Goal: Task Accomplishment & Management: Use online tool/utility

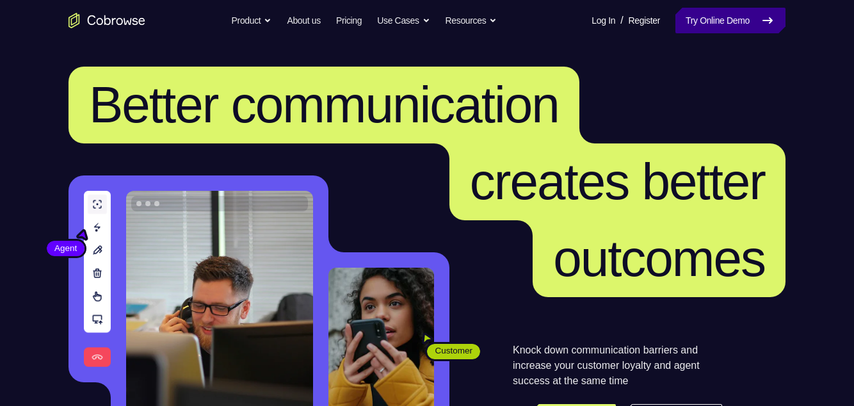
click at [726, 13] on link "Try Online Demo" at bounding box center [730, 21] width 110 height 26
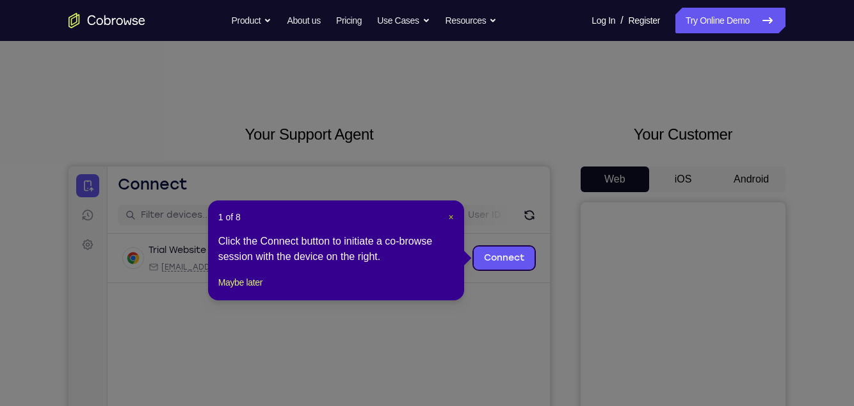
click at [451, 218] on span "×" at bounding box center [451, 217] width 5 height 10
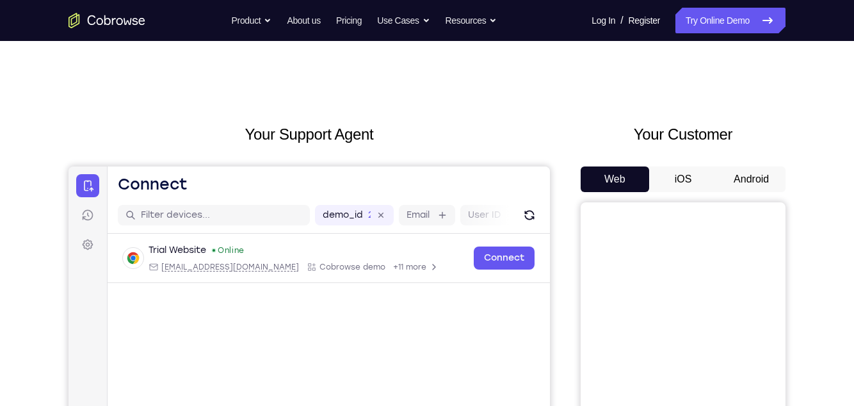
click at [770, 181] on button "Android" at bounding box center [751, 179] width 68 height 26
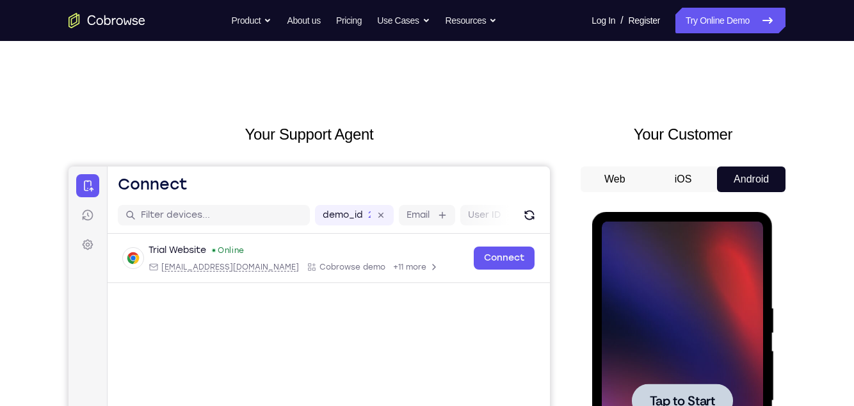
click at [718, 298] on div at bounding box center [681, 400] width 161 height 358
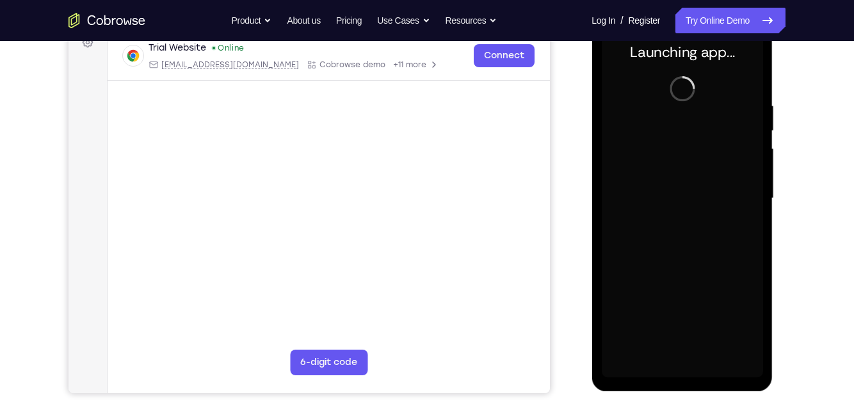
scroll to position [202, 0]
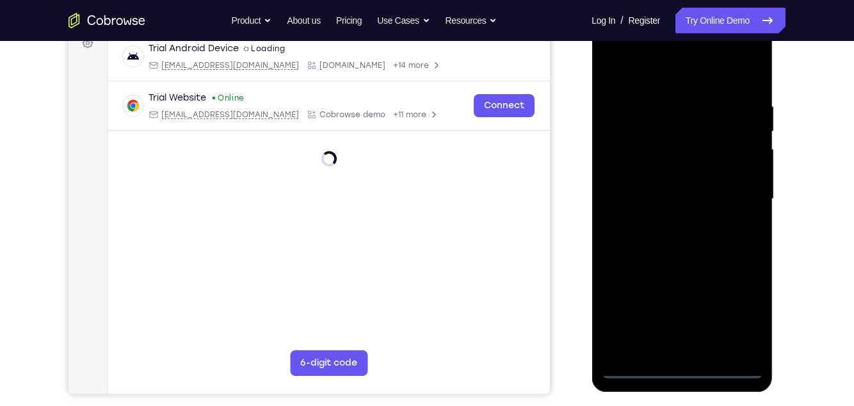
click at [678, 368] on div at bounding box center [681, 199] width 161 height 358
click at [733, 315] on div at bounding box center [681, 199] width 161 height 358
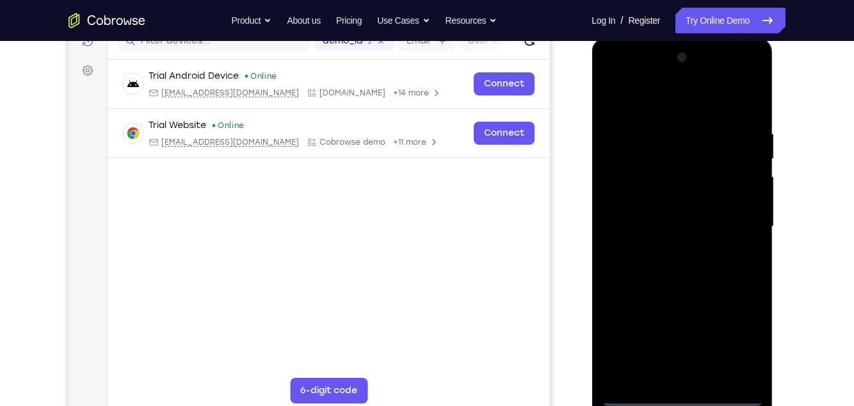
scroll to position [171, 0]
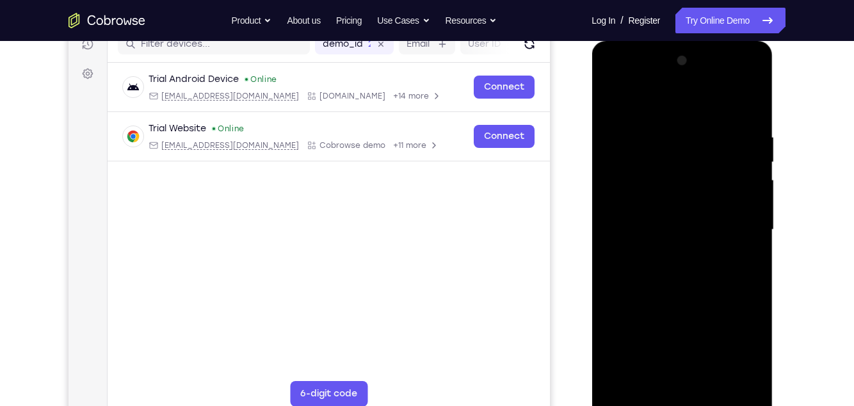
click at [677, 104] on div at bounding box center [681, 230] width 161 height 358
click at [737, 220] on div at bounding box center [681, 230] width 161 height 358
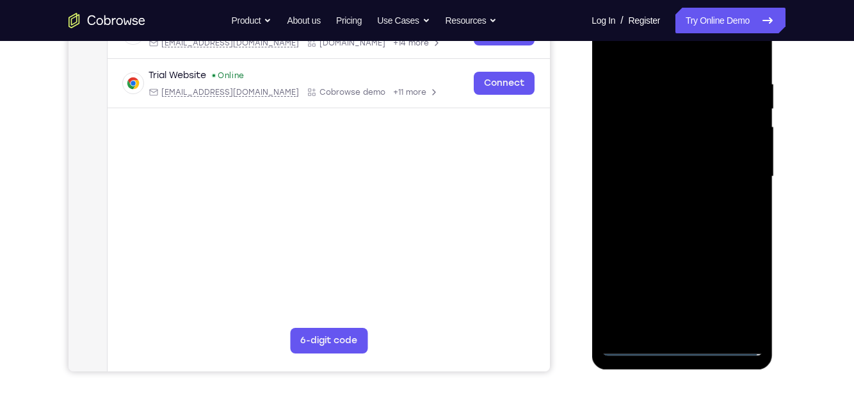
click at [667, 326] on div at bounding box center [681, 176] width 161 height 358
click at [719, 168] on div at bounding box center [681, 176] width 161 height 358
click at [677, 151] on div at bounding box center [681, 176] width 161 height 358
click at [705, 177] on div at bounding box center [681, 176] width 161 height 358
click at [703, 222] on div at bounding box center [681, 176] width 161 height 358
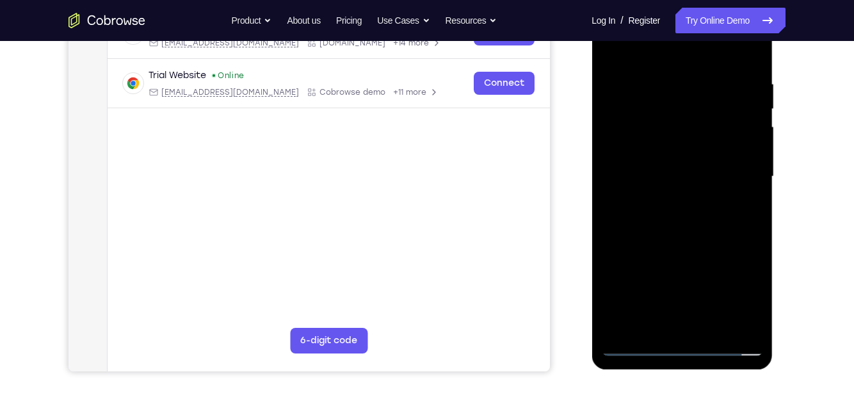
click at [722, 232] on div at bounding box center [681, 176] width 161 height 358
click at [712, 328] on div at bounding box center [681, 176] width 161 height 358
click at [703, 245] on div at bounding box center [681, 176] width 161 height 358
click at [669, 163] on div at bounding box center [681, 176] width 161 height 358
click at [687, 184] on div at bounding box center [681, 176] width 161 height 358
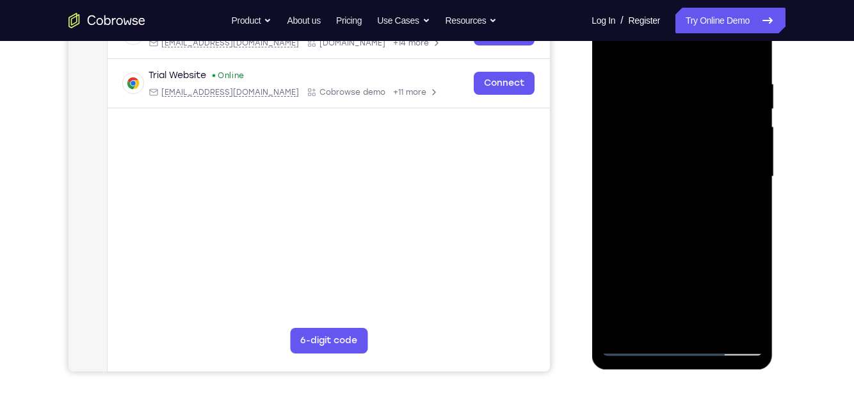
click at [700, 296] on div at bounding box center [681, 176] width 161 height 358
click at [742, 210] on div at bounding box center [681, 176] width 161 height 358
click at [634, 343] on div at bounding box center [681, 176] width 161 height 358
click at [636, 346] on div at bounding box center [681, 176] width 161 height 358
click at [723, 180] on div at bounding box center [681, 176] width 161 height 358
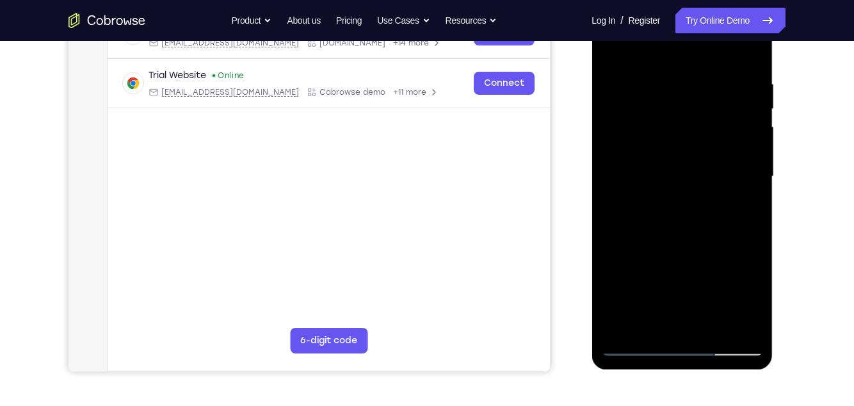
click at [671, 319] on div at bounding box center [681, 176] width 161 height 358
click at [740, 205] on div at bounding box center [681, 176] width 161 height 358
click at [746, 204] on div at bounding box center [681, 176] width 161 height 358
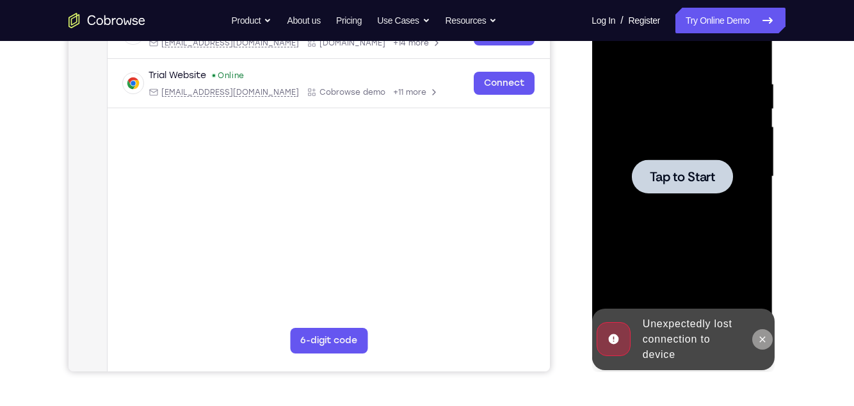
click at [763, 340] on icon at bounding box center [762, 339] width 6 height 6
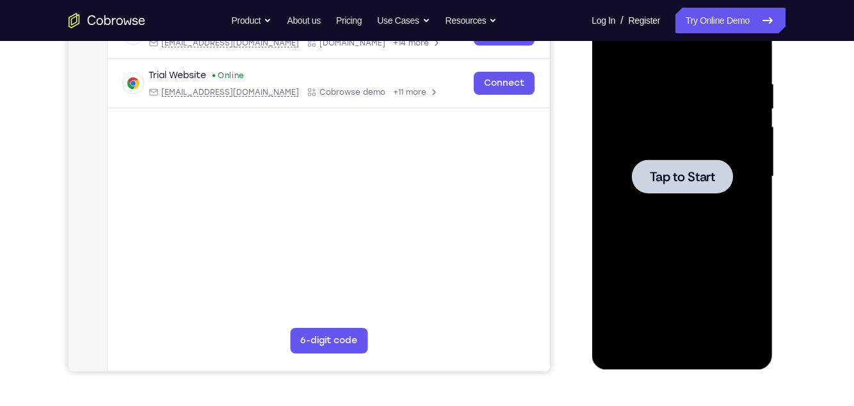
click at [709, 239] on div at bounding box center [681, 176] width 161 height 358
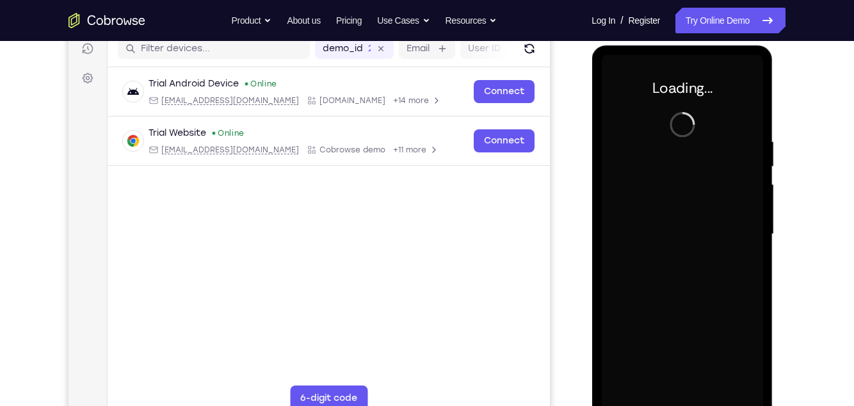
scroll to position [167, 0]
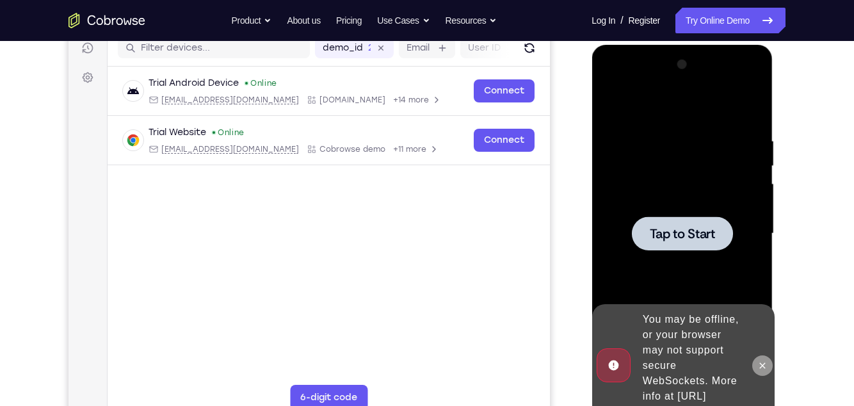
click at [769, 366] on button at bounding box center [761, 365] width 20 height 20
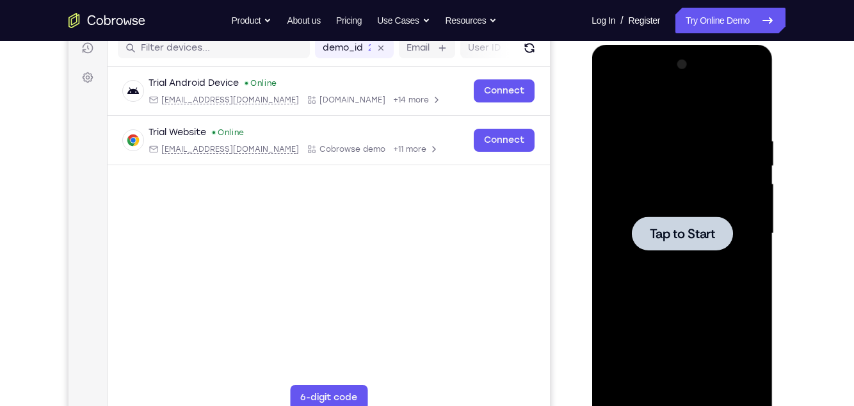
click at [738, 335] on div at bounding box center [681, 233] width 161 height 358
click at [731, 321] on div at bounding box center [681, 233] width 161 height 358
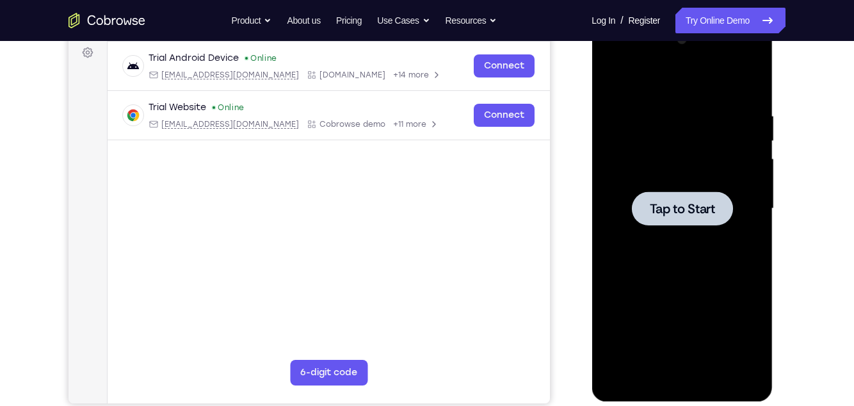
scroll to position [205, 0]
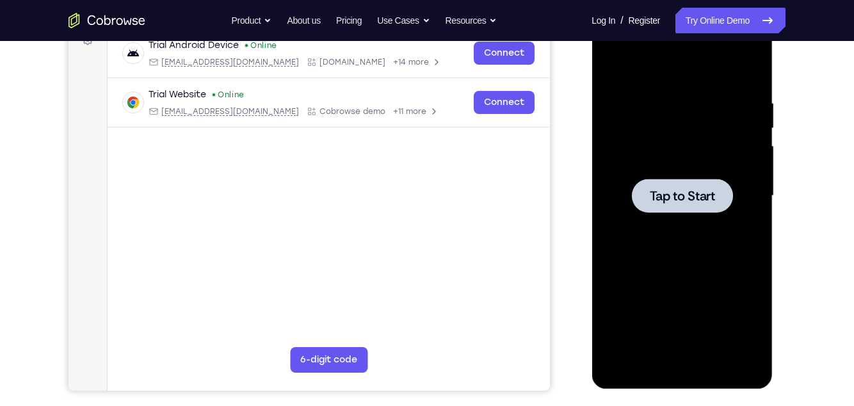
click at [695, 257] on div at bounding box center [681, 196] width 161 height 358
click at [719, 241] on div at bounding box center [681, 196] width 161 height 358
click at [723, 152] on div at bounding box center [681, 196] width 161 height 358
click at [691, 125] on div at bounding box center [681, 196] width 161 height 358
click at [692, 122] on div at bounding box center [681, 196] width 161 height 358
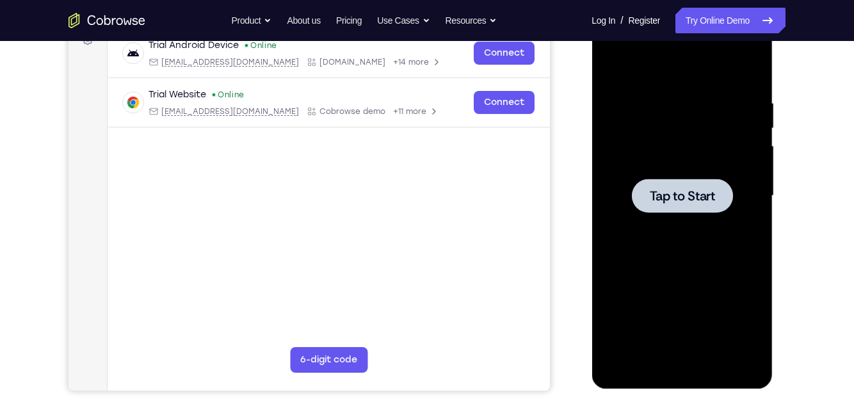
click at [710, 116] on div at bounding box center [681, 196] width 161 height 358
click at [718, 108] on div at bounding box center [681, 196] width 161 height 358
click at [732, 109] on div at bounding box center [681, 196] width 161 height 358
click at [726, 104] on div at bounding box center [681, 196] width 161 height 358
click at [731, 102] on div at bounding box center [681, 196] width 161 height 358
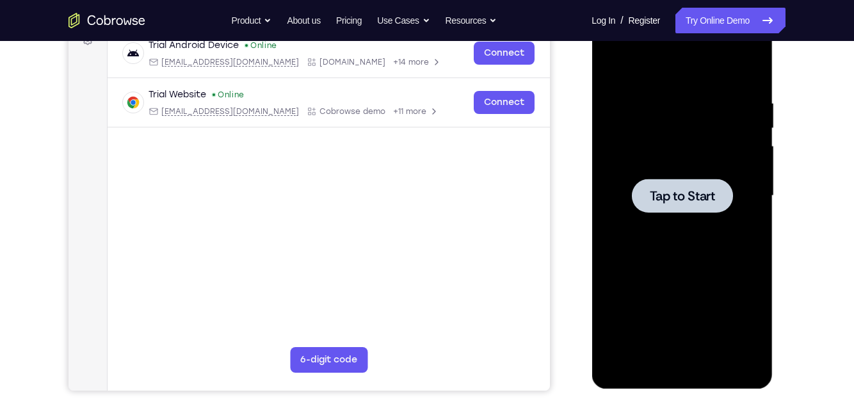
click at [733, 103] on div at bounding box center [681, 196] width 161 height 358
click at [705, 202] on span "Tap to Start" at bounding box center [681, 195] width 65 height 13
click at [707, 116] on div at bounding box center [681, 196] width 161 height 358
click at [713, 112] on div at bounding box center [681, 196] width 161 height 358
click at [703, 102] on div at bounding box center [681, 196] width 161 height 358
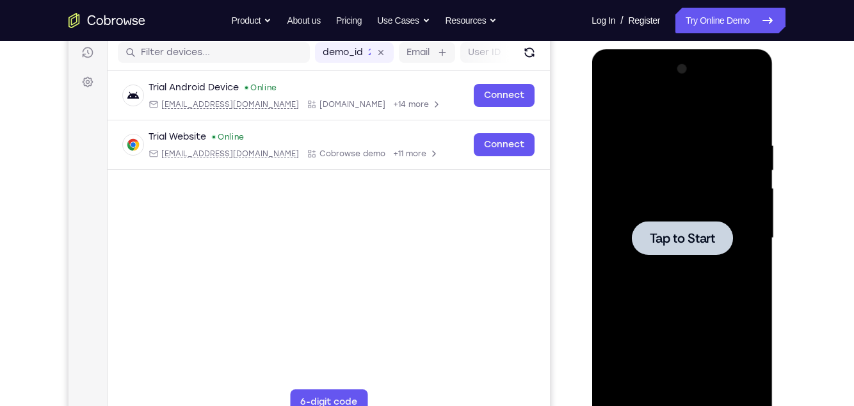
click at [733, 106] on div at bounding box center [681, 238] width 161 height 358
click at [733, 122] on div at bounding box center [681, 238] width 161 height 358
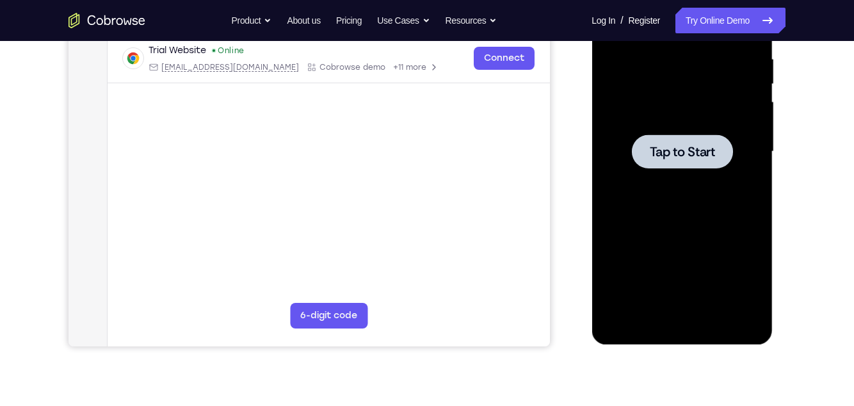
scroll to position [257, 0]
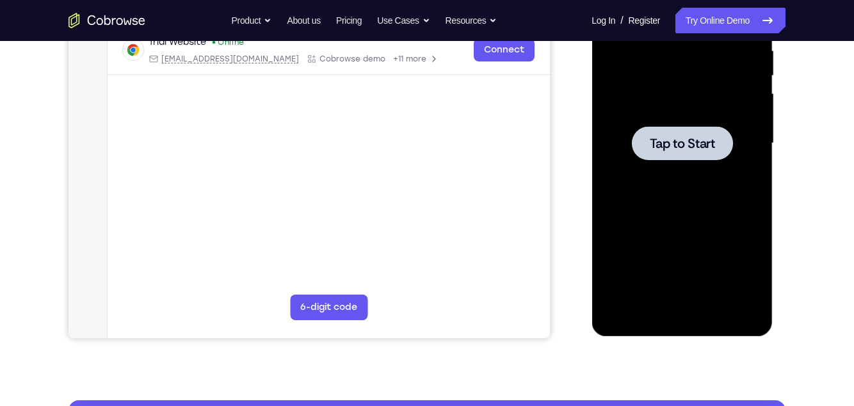
click at [717, 102] on div at bounding box center [681, 143] width 161 height 358
click at [723, 100] on div at bounding box center [681, 143] width 161 height 358
click at [724, 106] on div at bounding box center [681, 143] width 161 height 358
click at [721, 136] on div at bounding box center [681, 143] width 101 height 34
click at [722, 150] on div at bounding box center [681, 143] width 101 height 34
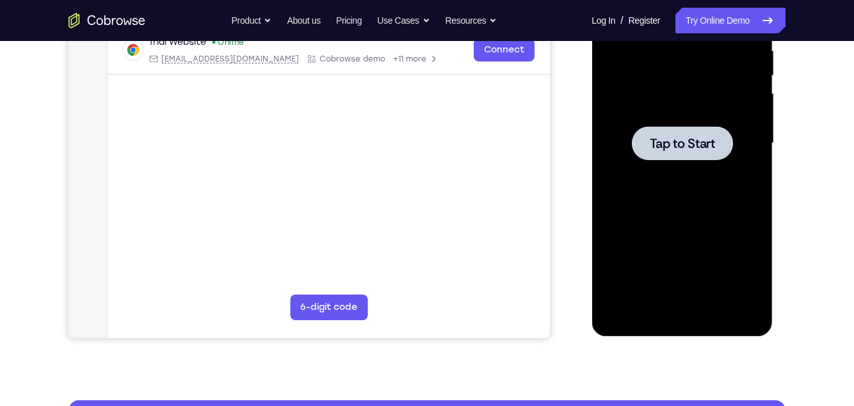
click at [723, 159] on div at bounding box center [681, 143] width 101 height 34
click at [722, 174] on div at bounding box center [681, 143] width 161 height 358
click at [743, 15] on link "Try Online Demo" at bounding box center [730, 21] width 110 height 26
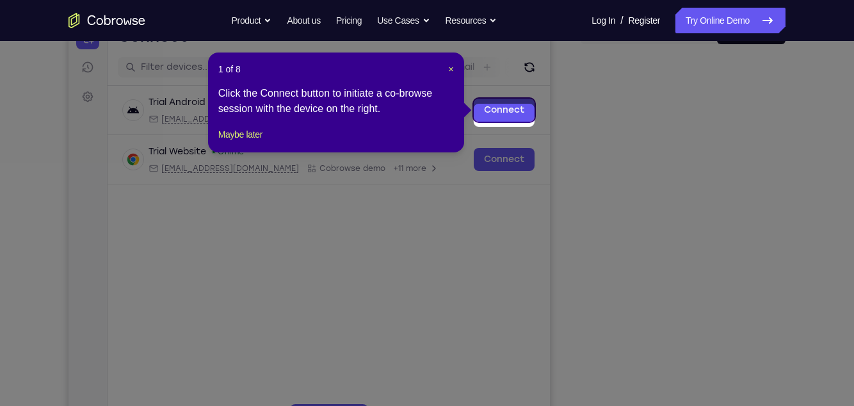
scroll to position [134, 0]
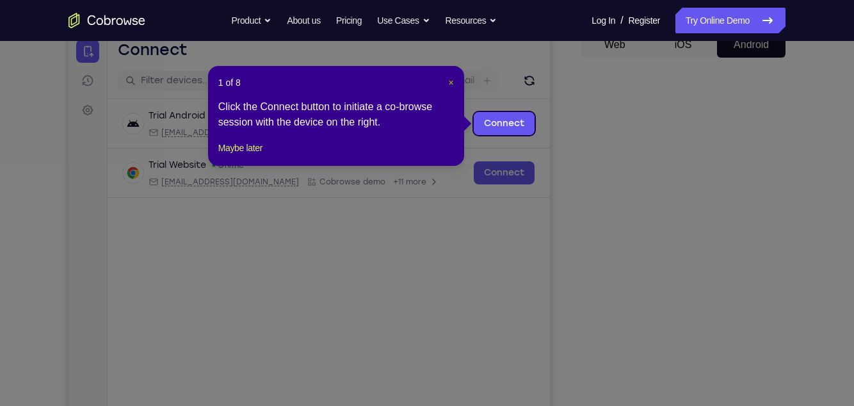
click at [450, 83] on span "×" at bounding box center [451, 82] width 5 height 10
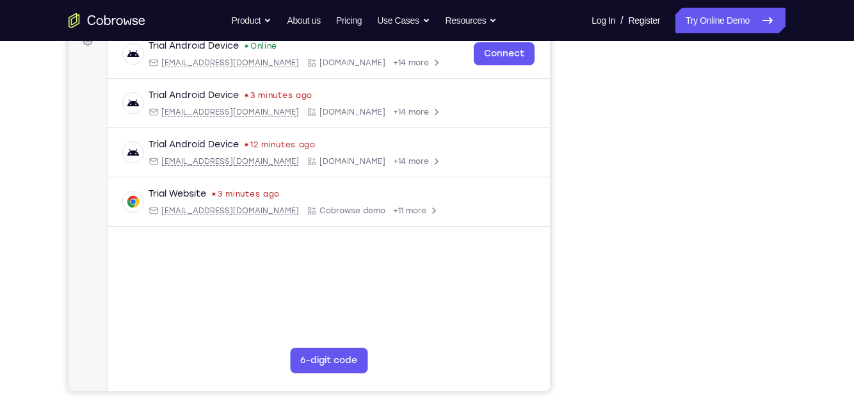
scroll to position [203, 0]
